Goal: Transaction & Acquisition: Purchase product/service

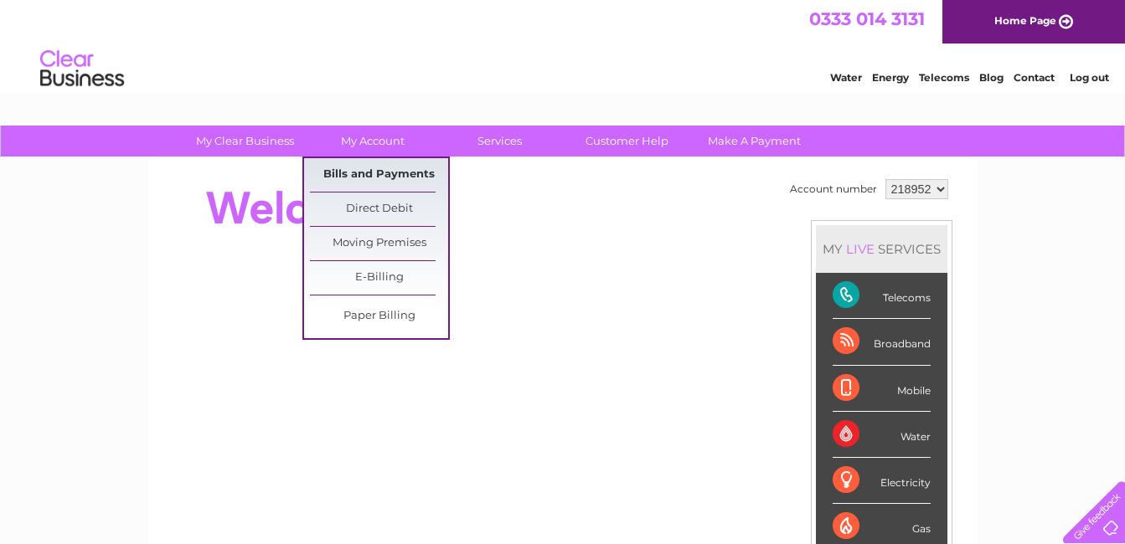
click at [361, 168] on link "Bills and Payments" at bounding box center [379, 174] width 138 height 33
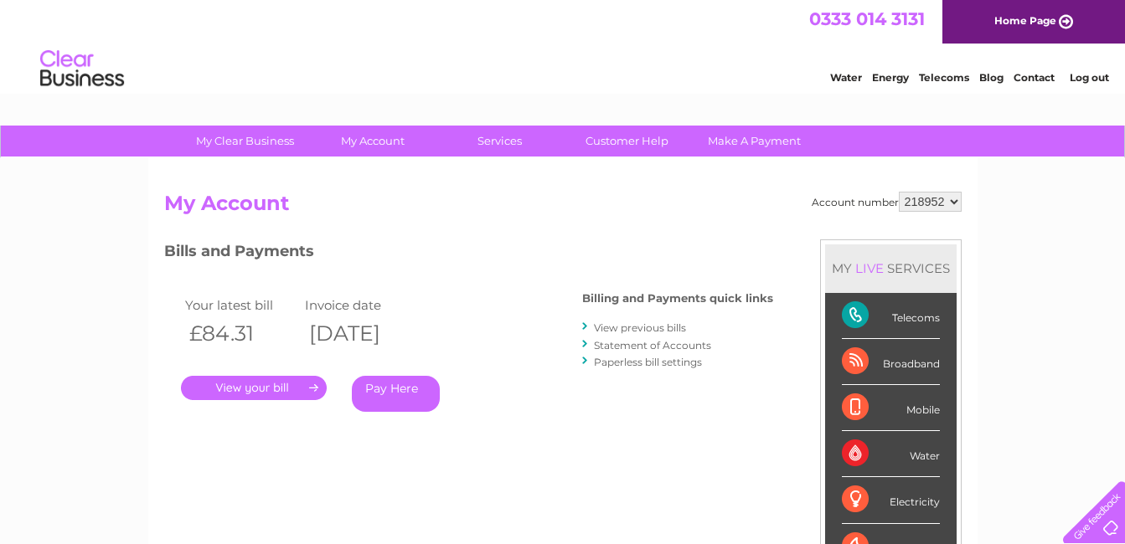
click at [232, 388] on link "." at bounding box center [254, 388] width 146 height 24
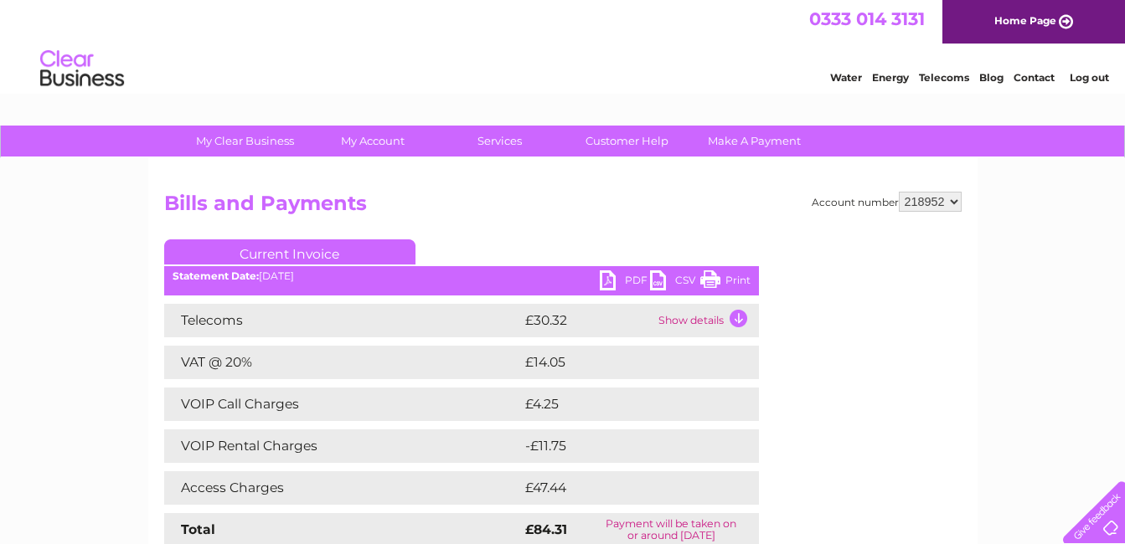
click at [601, 280] on link "PDF" at bounding box center [625, 282] width 50 height 24
drag, startPoint x: 698, startPoint y: 78, endPoint x: 780, endPoint y: 57, distance: 85.5
click at [780, 57] on div "Water Energy Telecoms Blog Contact Log out" at bounding box center [562, 71] width 1125 height 54
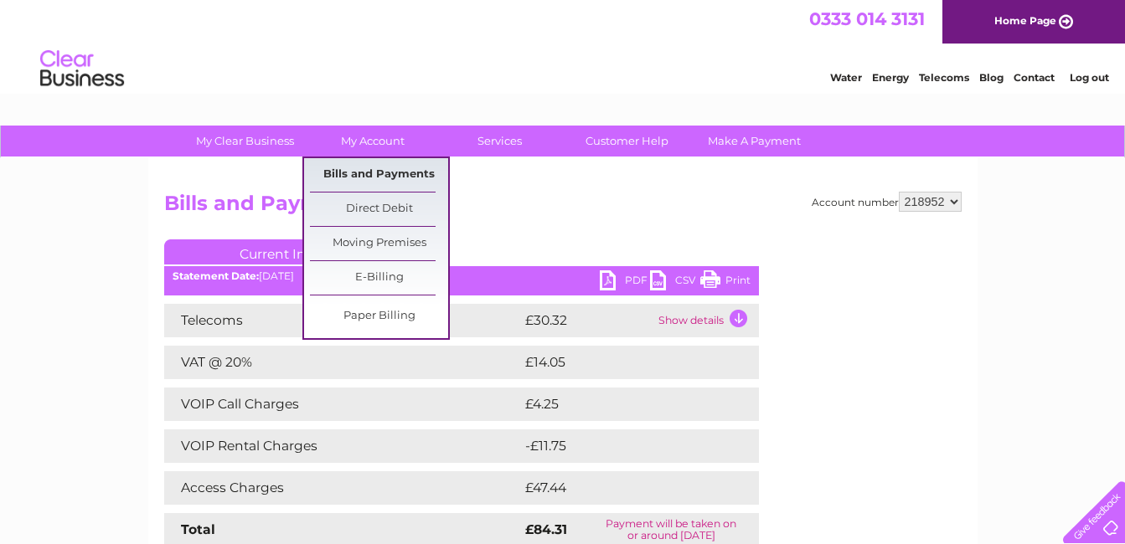
click at [374, 168] on link "Bills and Payments" at bounding box center [379, 174] width 138 height 33
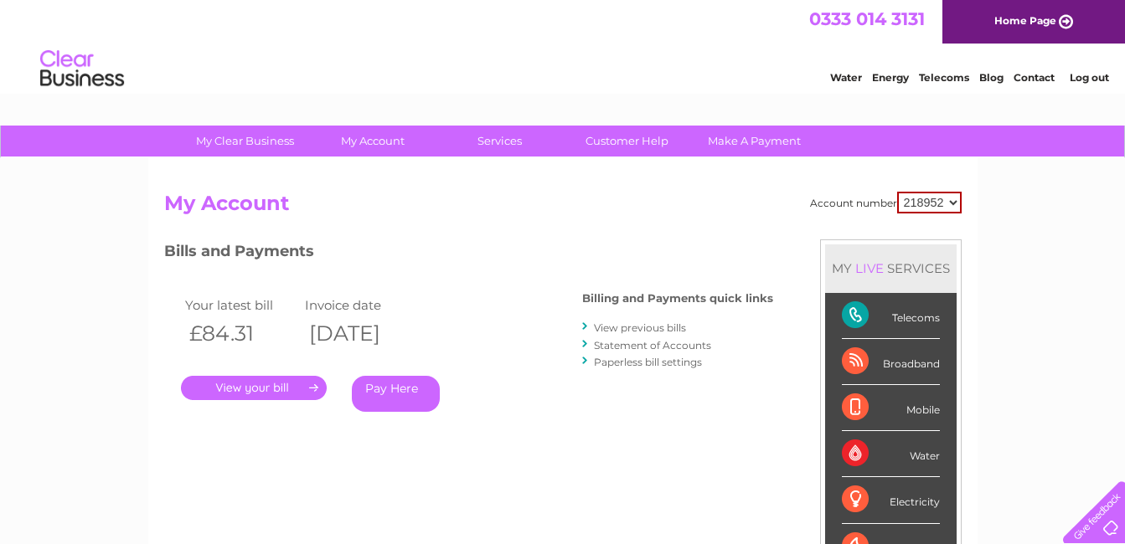
click at [384, 394] on link "Pay Here" at bounding box center [396, 394] width 88 height 36
click at [408, 386] on link "Pay Here" at bounding box center [396, 394] width 88 height 36
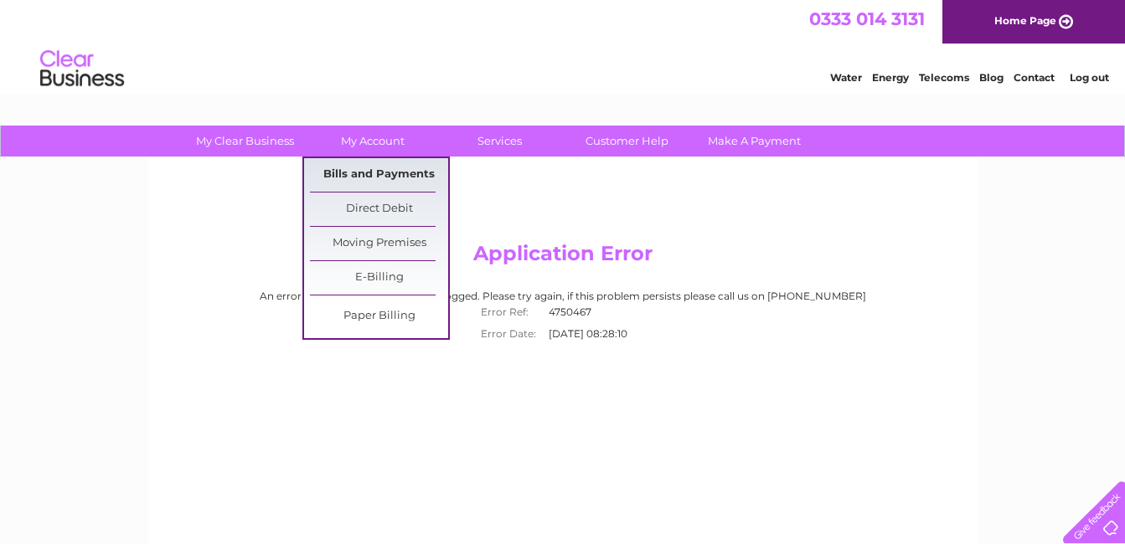
click at [362, 167] on link "Bills and Payments" at bounding box center [379, 174] width 138 height 33
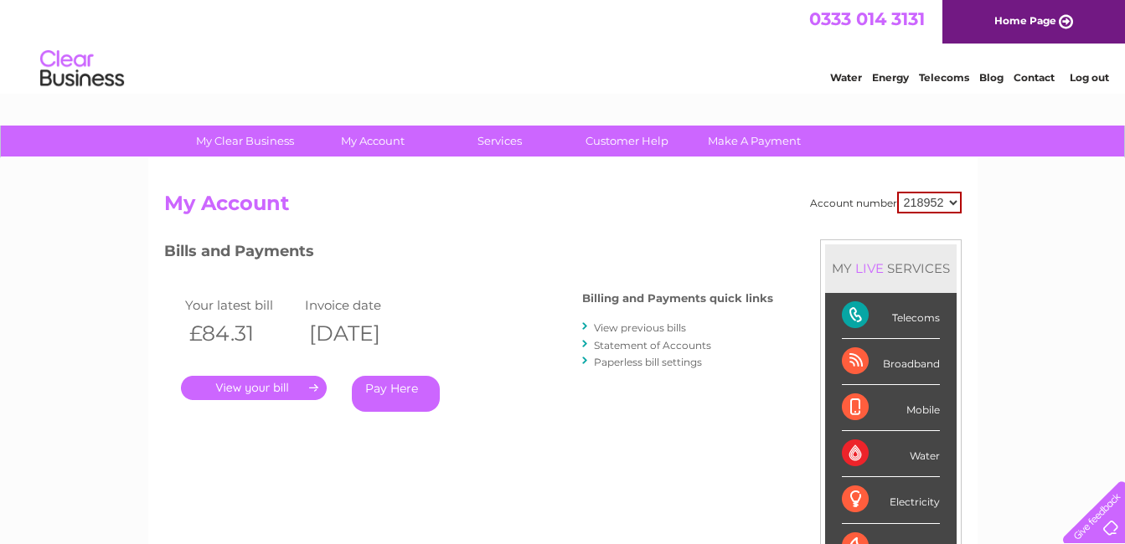
click at [392, 391] on link "Pay Here" at bounding box center [396, 394] width 88 height 36
click at [1096, 78] on link "Log out" at bounding box center [1088, 77] width 39 height 13
click at [1088, 74] on link "Log out" at bounding box center [1088, 77] width 39 height 13
